Goal: Find specific fact: Find contact information

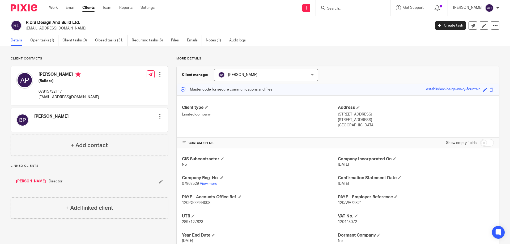
click at [356, 10] on input "Search" at bounding box center [351, 8] width 48 height 5
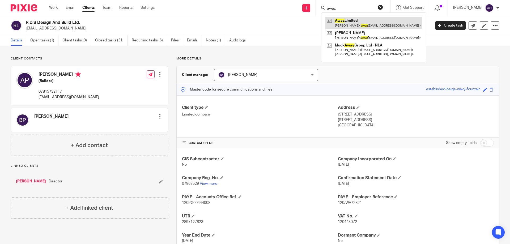
type input "awaz"
click at [363, 24] on link at bounding box center [374, 23] width 97 height 12
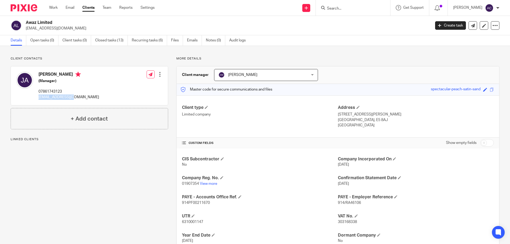
drag, startPoint x: 85, startPoint y: 97, endPoint x: 38, endPoint y: 97, distance: 47.6
click at [38, 97] on div "[PERSON_NAME] (Manager) 07861743123 [EMAIL_ADDRESS][DOMAIN_NAME] Edit contact C…" at bounding box center [89, 85] width 157 height 39
copy p "[EMAIL_ADDRESS][DOMAIN_NAME]"
